Goal: Find specific page/section: Find specific page/section

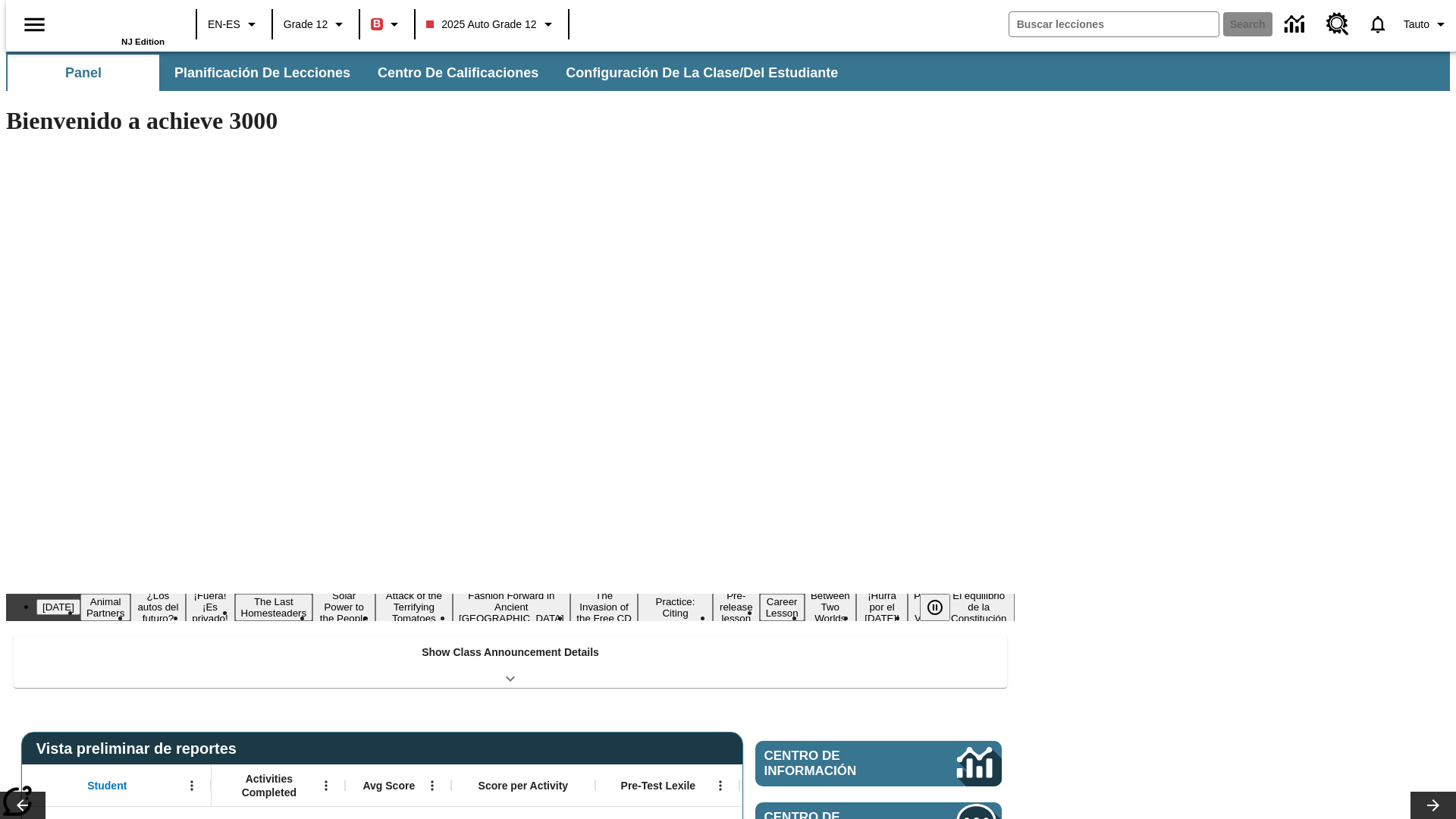
type input "-1"
click at [28, 24] on icon "Abrir el menú lateral" at bounding box center [34, 24] width 19 height 14
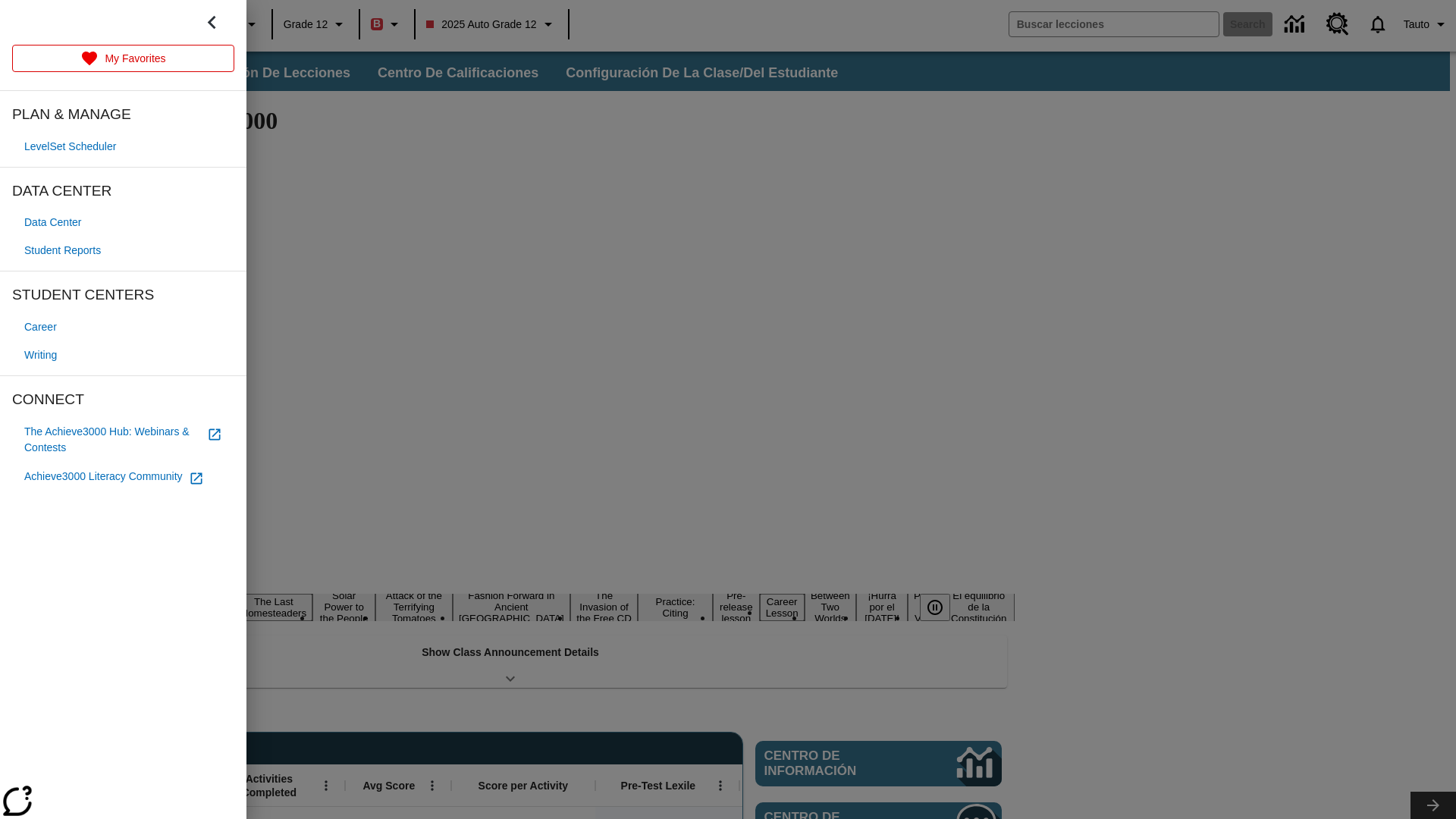
click at [65, 250] on span "Student Reports" at bounding box center [62, 250] width 77 height 16
